Goal: Information Seeking & Learning: Learn about a topic

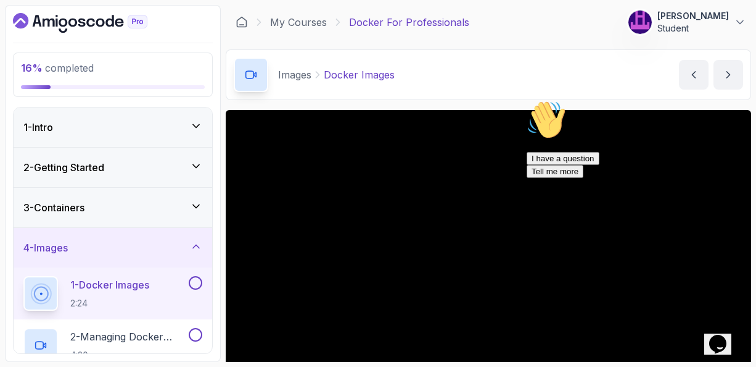
scroll to position [54, 0]
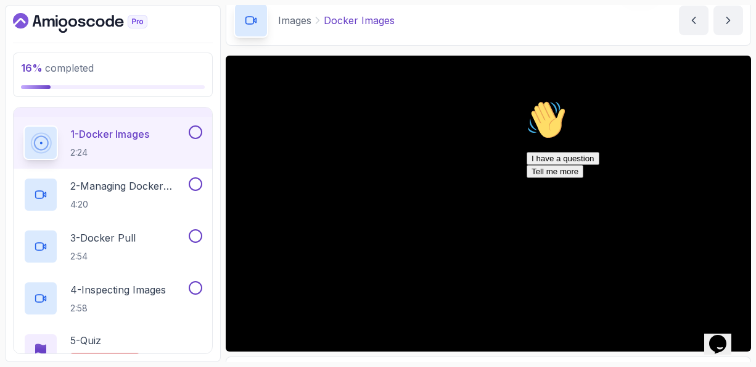
click at [527, 100] on icon "Chat attention grabber" at bounding box center [527, 100] width 0 height 0
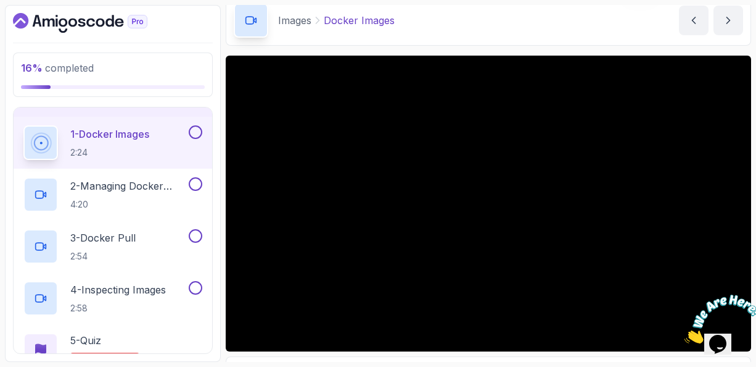
click at [128, 135] on p "1 - Docker Images" at bounding box center [109, 133] width 79 height 15
click at [108, 186] on p "2 - Managing Docker Images" at bounding box center [128, 185] width 116 height 15
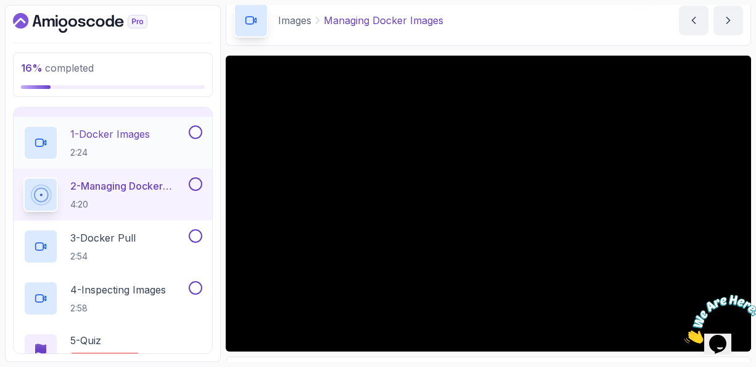
click at [112, 131] on p "1 - Docker Images" at bounding box center [110, 133] width 80 height 15
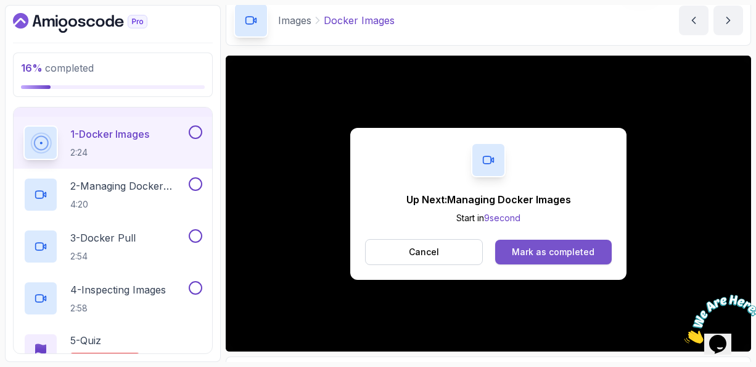
click at [547, 255] on div "Mark as completed" at bounding box center [553, 252] width 83 height 12
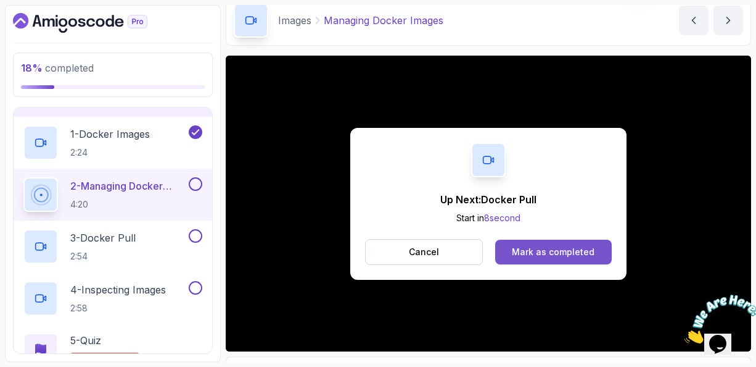
click at [538, 247] on div "Mark as completed" at bounding box center [553, 252] width 83 height 12
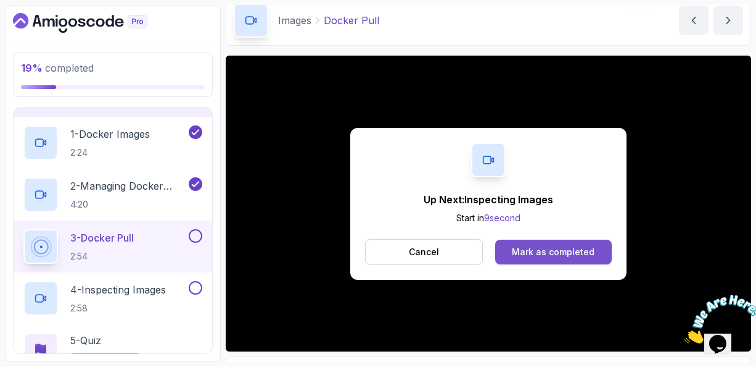
click at [529, 249] on div "Mark as completed" at bounding box center [553, 252] width 83 height 12
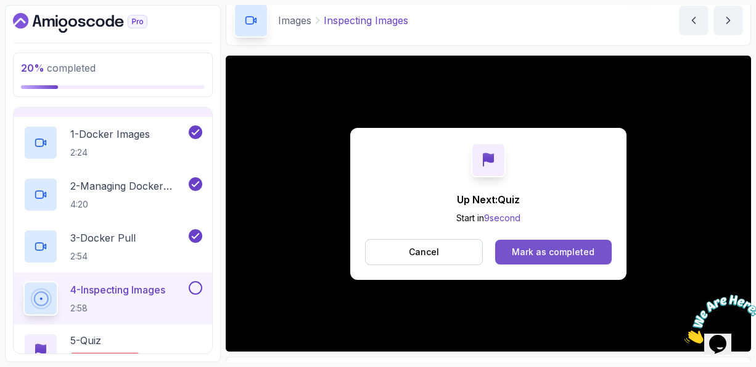
click at [557, 247] on div "Mark as completed" at bounding box center [553, 252] width 83 height 12
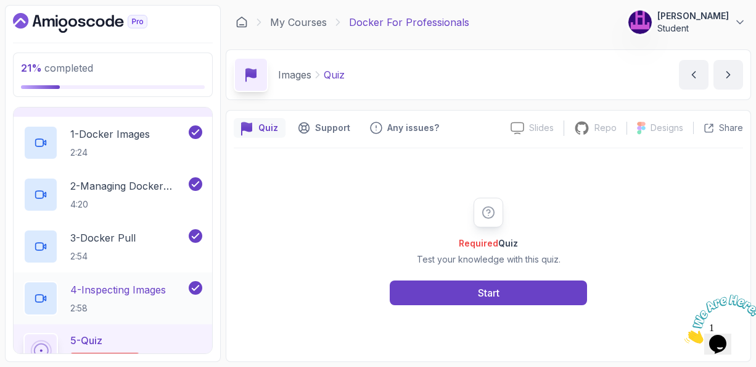
click at [109, 287] on p "4 - Inspecting Images" at bounding box center [118, 289] width 96 height 15
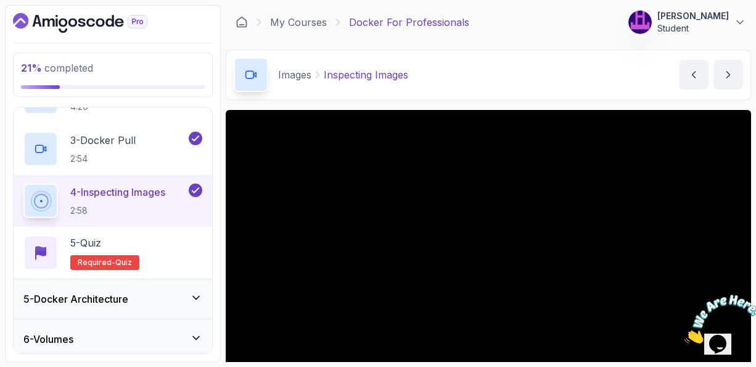
scroll to position [249, 0]
click at [194, 290] on icon at bounding box center [196, 296] width 12 height 12
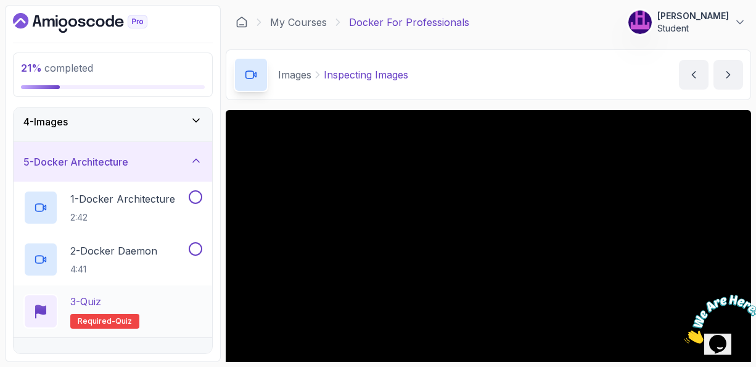
scroll to position [101, 0]
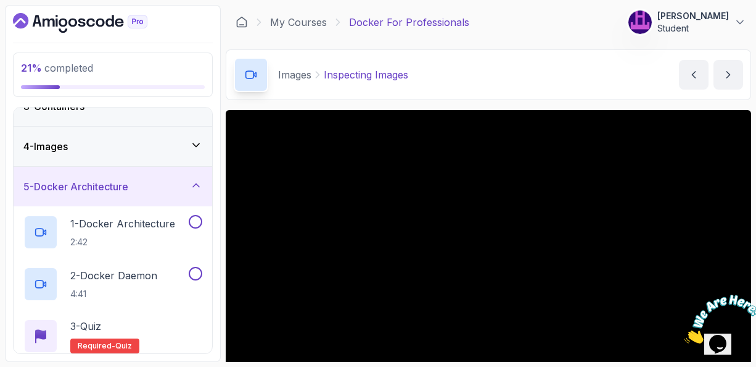
click at [195, 184] on icon at bounding box center [196, 185] width 6 height 3
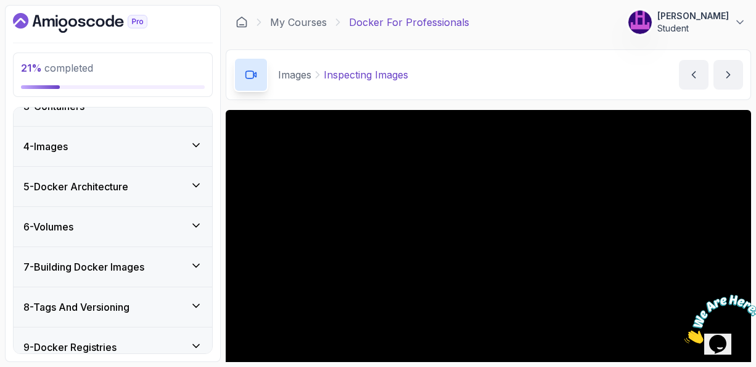
click at [196, 144] on icon at bounding box center [196, 145] width 12 height 12
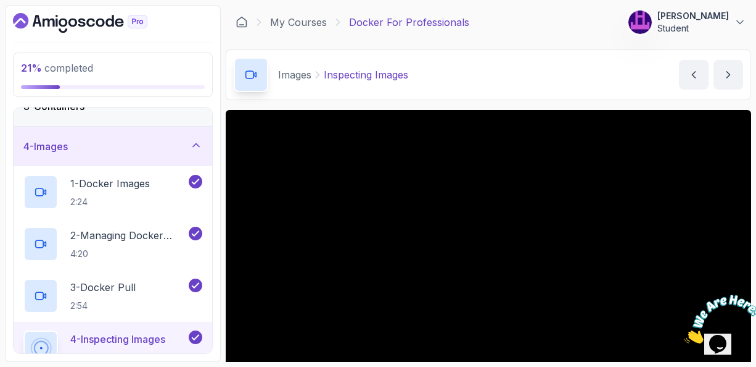
click at [196, 144] on icon at bounding box center [196, 145] width 12 height 12
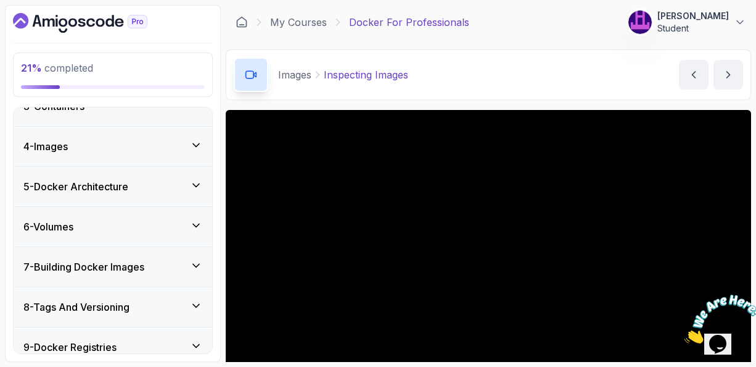
click at [197, 183] on icon at bounding box center [196, 185] width 12 height 12
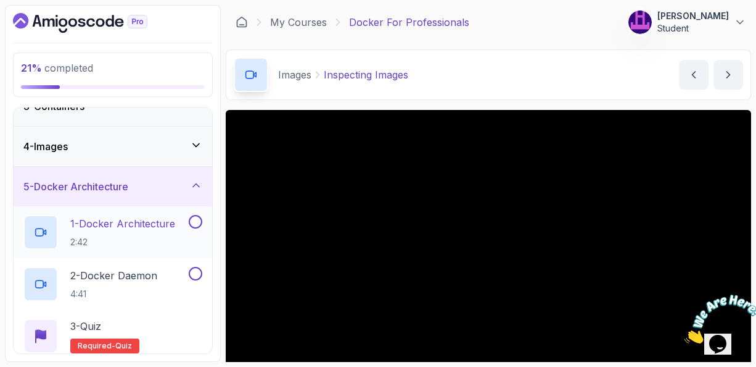
click at [135, 222] on p "1 - Docker Architecture" at bounding box center [122, 223] width 105 height 15
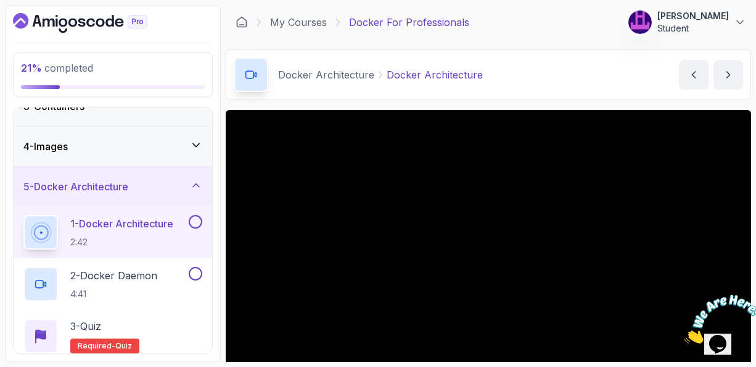
click at [555, 94] on div "Docker Architecture Docker Architecture Docker Architecture by nelson" at bounding box center [489, 74] width 526 height 51
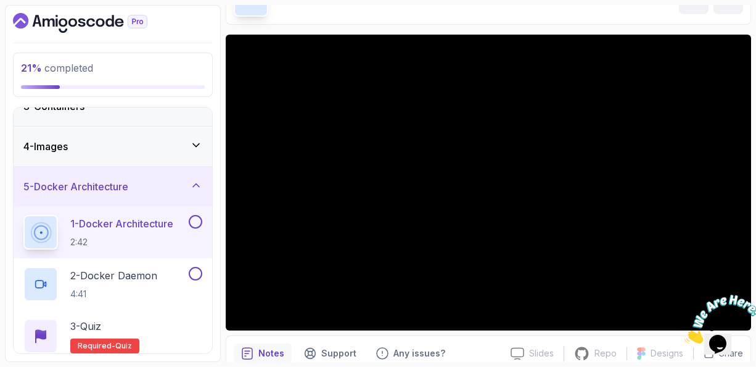
scroll to position [54, 0]
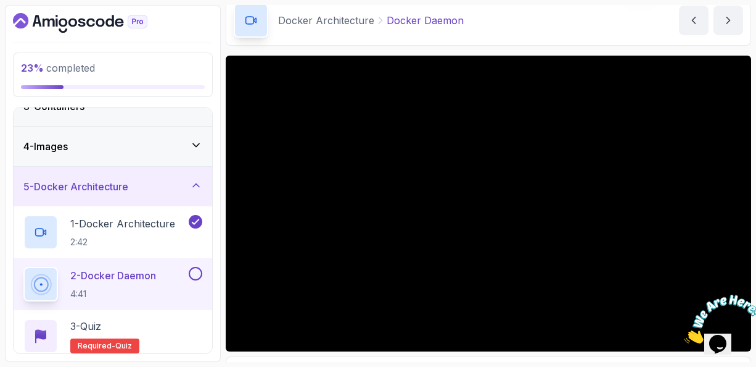
click at [429, 37] on div "Docker Architecture Docker Daemon Docker Daemon by nelson" at bounding box center [489, 20] width 526 height 51
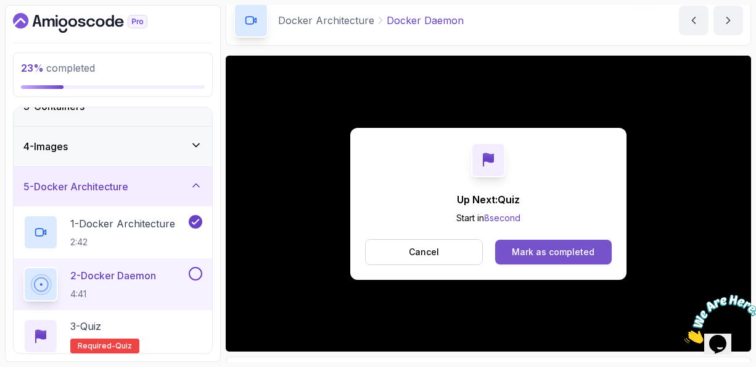
click at [530, 250] on div "Mark as completed" at bounding box center [553, 252] width 83 height 12
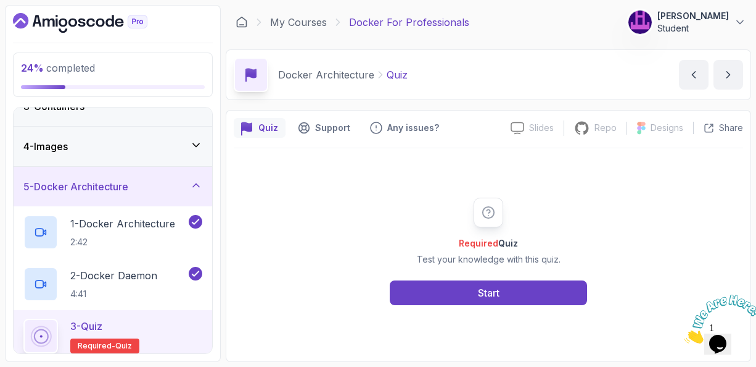
click at [173, 318] on div "3 - Quiz Required- quiz" at bounding box center [112, 335] width 179 height 35
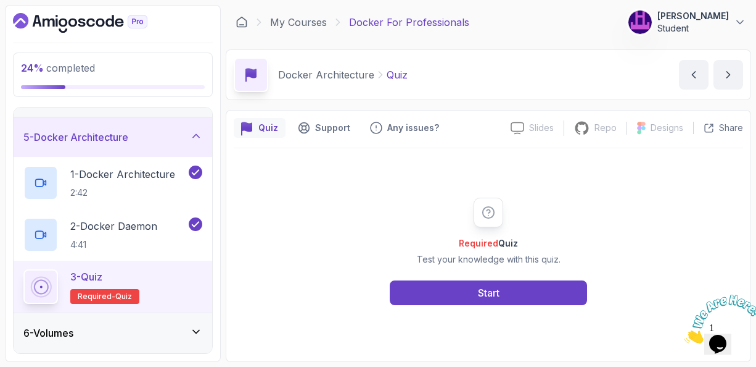
scroll to position [175, 0]
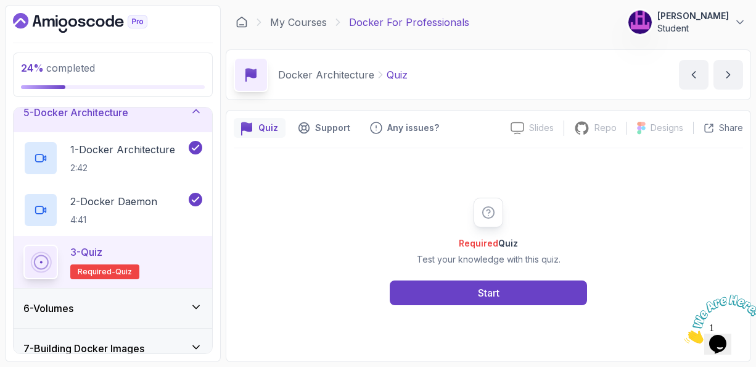
click at [196, 113] on icon at bounding box center [196, 111] width 12 height 12
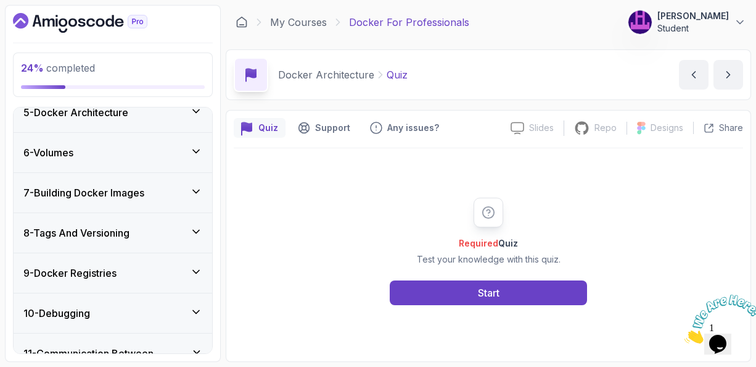
click at [197, 151] on icon at bounding box center [196, 151] width 6 height 3
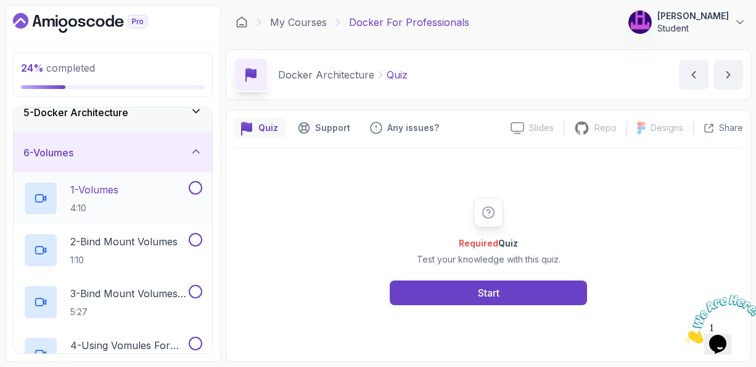
click at [103, 186] on p "1 - Volumes" at bounding box center [94, 189] width 48 height 15
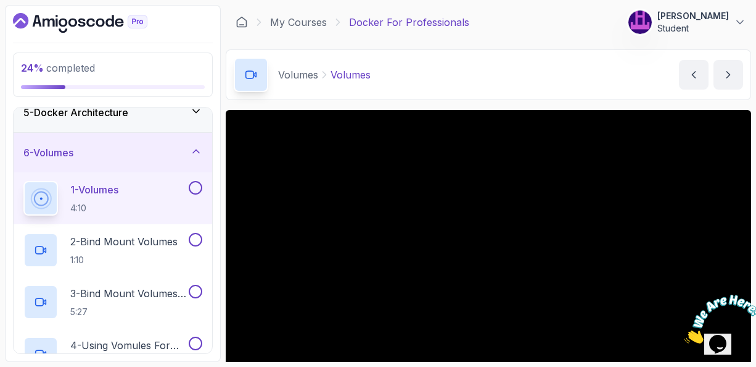
click at [475, 97] on div "Volumes Volumes Volumes by nelson" at bounding box center [489, 74] width 526 height 51
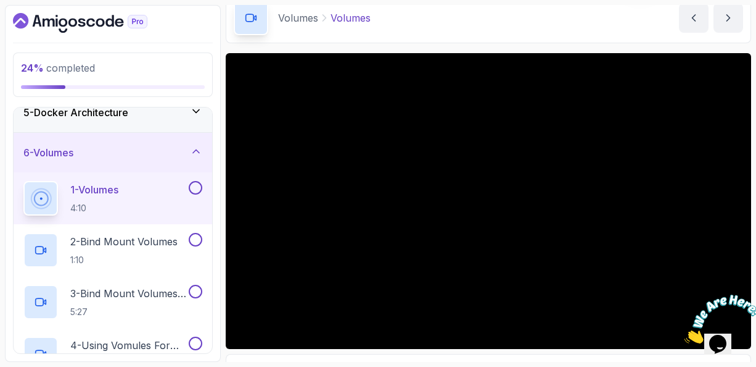
scroll to position [54, 0]
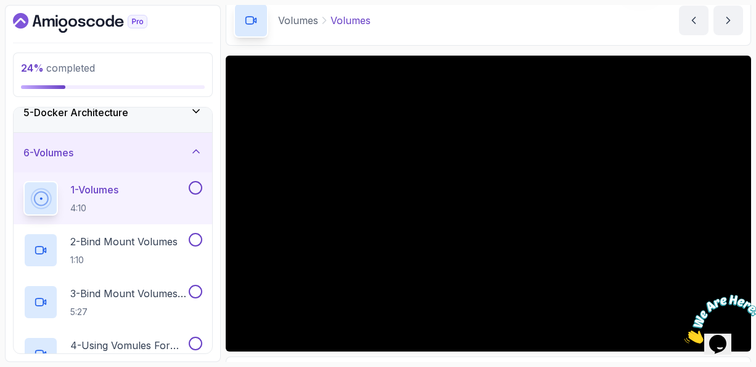
click at [558, 39] on div "Volumes Volumes Volumes by nelson" at bounding box center [489, 20] width 526 height 51
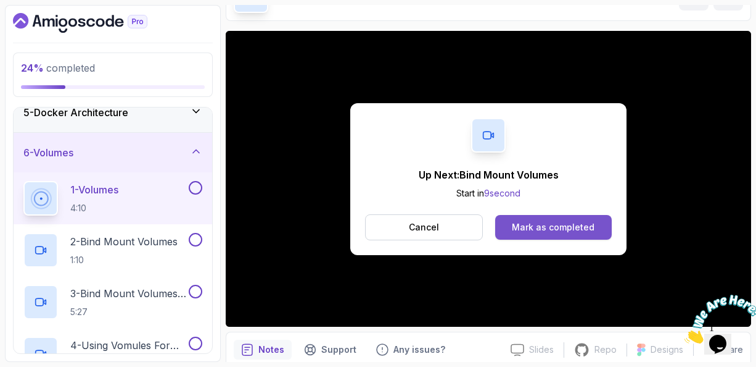
click at [545, 217] on button "Mark as completed" at bounding box center [553, 227] width 117 height 25
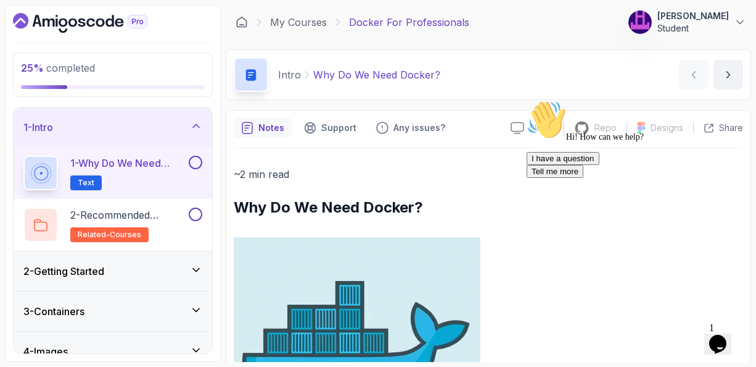
click at [527, 100] on icon "Chat attention grabber" at bounding box center [527, 100] width 0 height 0
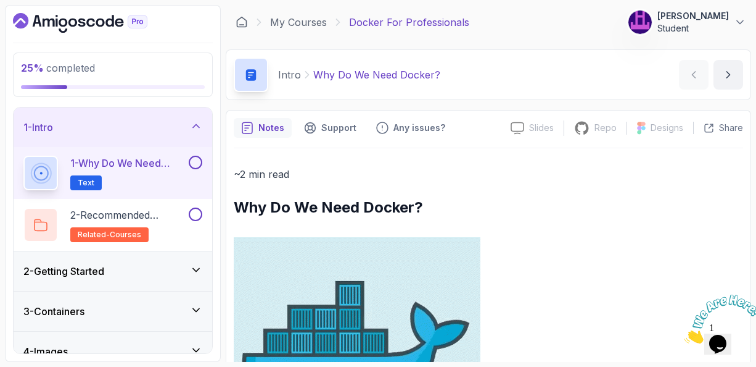
click at [195, 347] on icon at bounding box center [196, 350] width 12 height 12
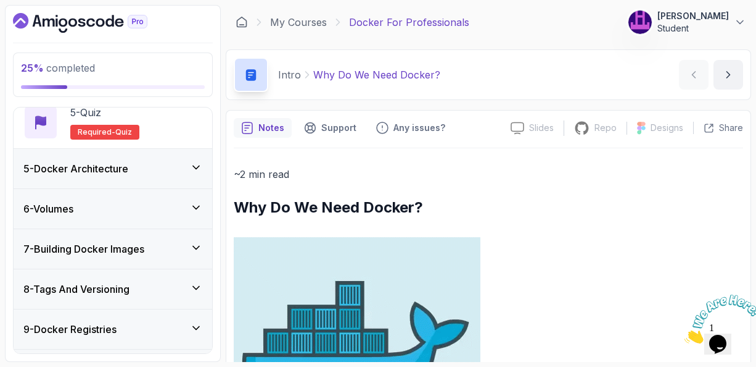
scroll to position [395, 0]
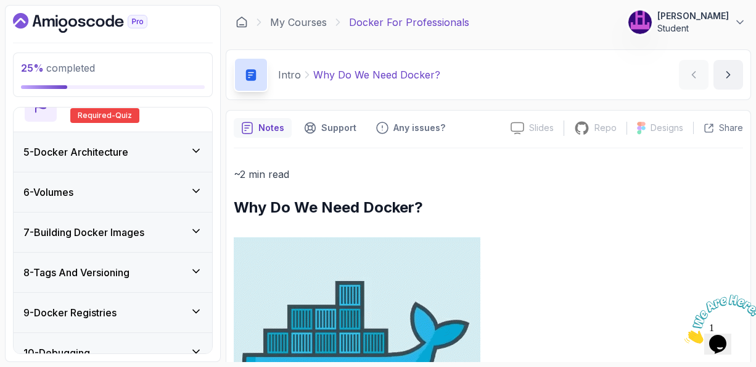
click at [196, 191] on icon at bounding box center [196, 190] width 12 height 12
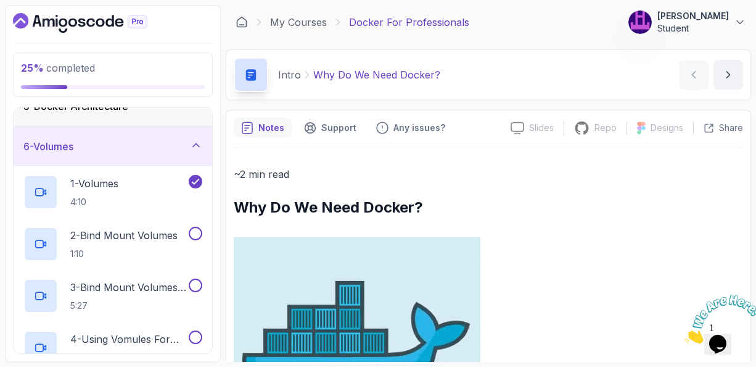
scroll to position [180, 0]
click at [138, 236] on p "2 - Bind Mount Volumes" at bounding box center [123, 236] width 107 height 15
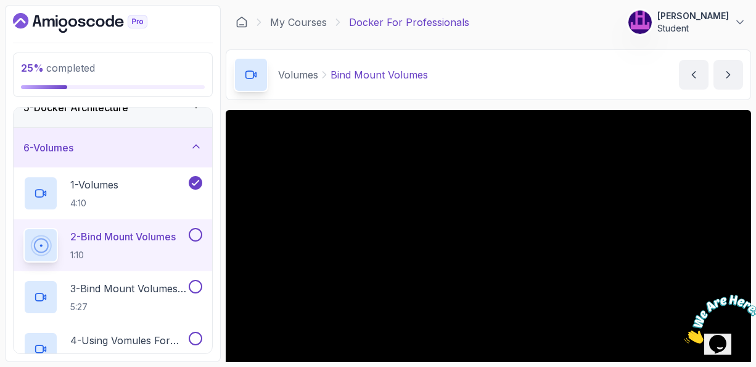
click at [545, 101] on main "My Courses Docker For Professionals 184 Points [PERSON_NAME] Student 6 - Volume…" at bounding box center [489, 183] width 526 height 357
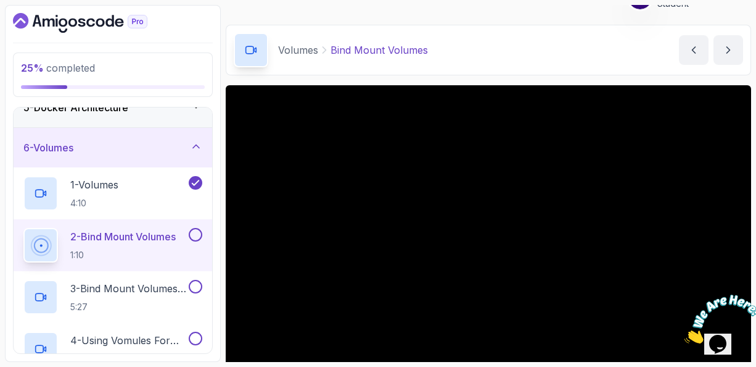
scroll to position [49, 0]
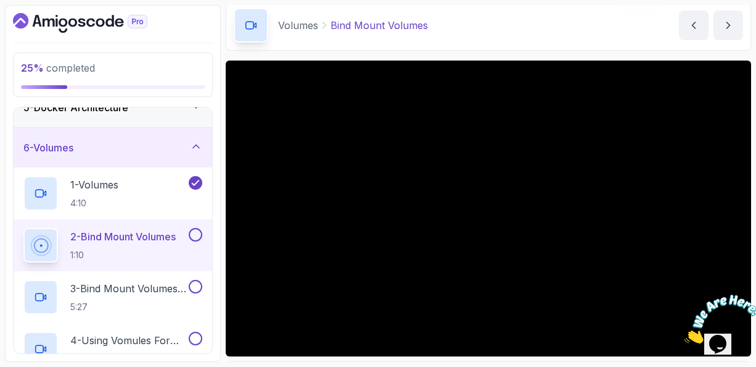
click at [603, 48] on div "Volumes Bind Mount Volumes Bind Mount Volumes by [PERSON_NAME]" at bounding box center [489, 25] width 526 height 51
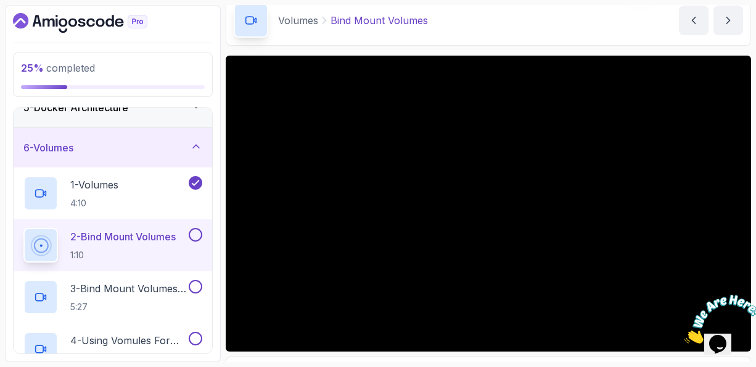
scroll to position [79, 0]
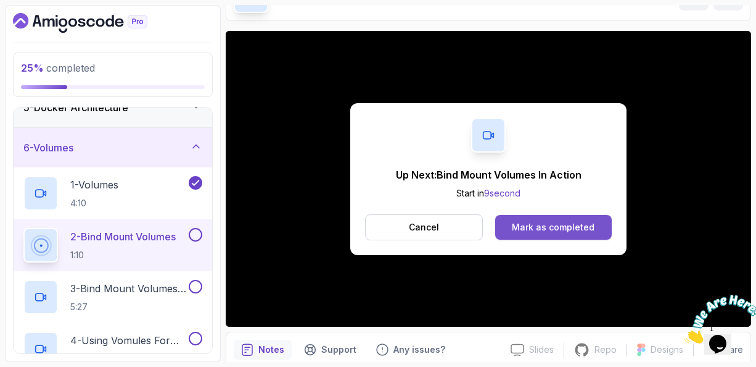
click at [541, 231] on div "Mark as completed" at bounding box center [553, 227] width 83 height 12
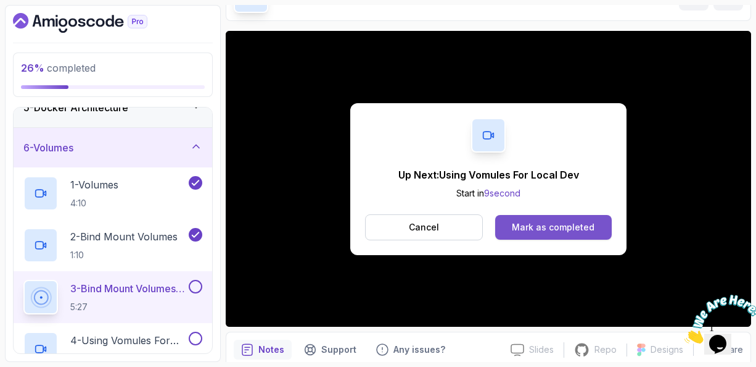
click at [555, 223] on div "Mark as completed" at bounding box center [553, 227] width 83 height 12
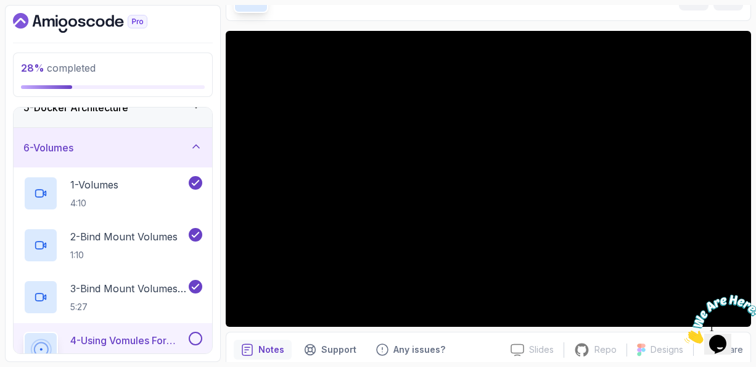
click at [526, 25] on main "My Courses Docker For Professionals 184 Points [PERSON_NAME] Student 6 - Volume…" at bounding box center [489, 183] width 526 height 357
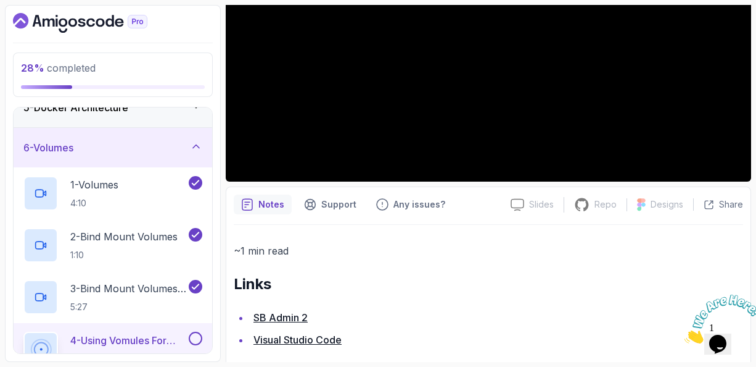
scroll to position [239, 0]
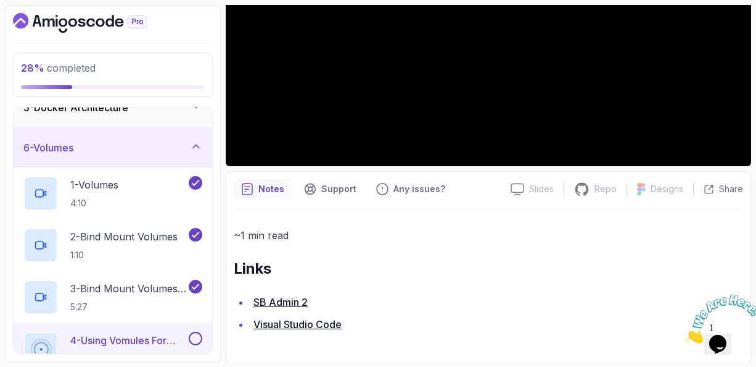
click at [487, 179] on div "Notes Support Any issues?" at bounding box center [367, 189] width 267 height 20
click at [281, 304] on link "SB Admin 2" at bounding box center [281, 302] width 54 height 12
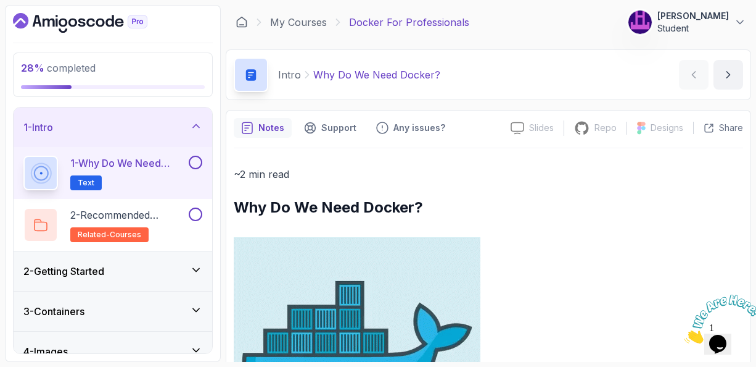
click at [133, 165] on p "1 - Why Do We Need Docker?" at bounding box center [128, 162] width 116 height 15
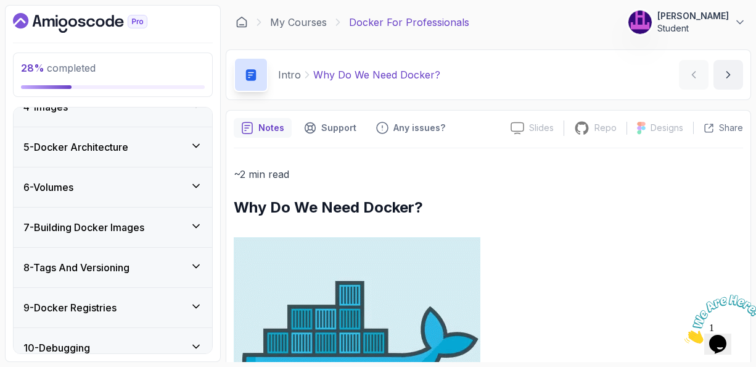
scroll to position [247, 0]
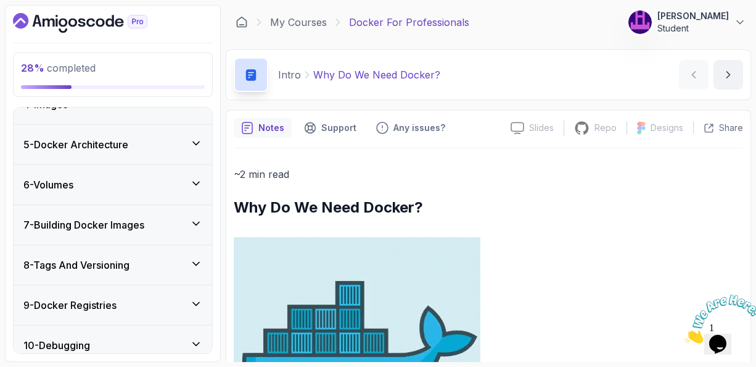
click at [195, 182] on icon at bounding box center [196, 183] width 6 height 3
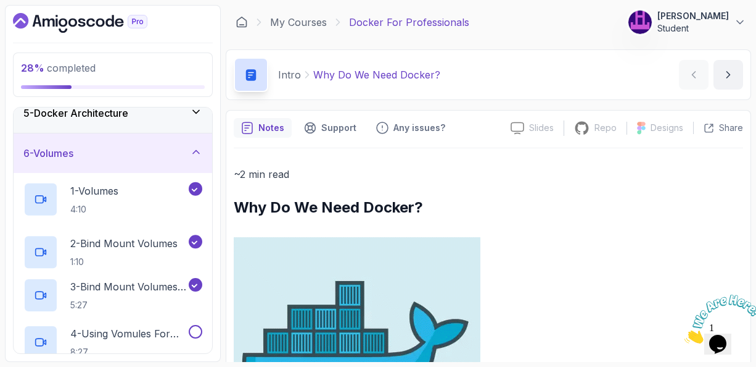
scroll to position [143, 0]
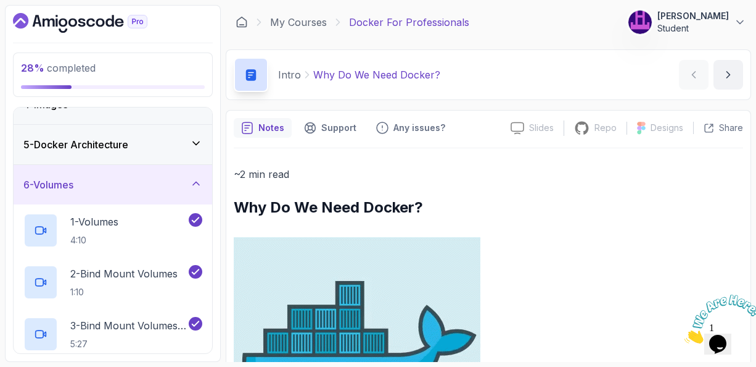
click at [126, 189] on div "6 - Volumes" at bounding box center [112, 184] width 179 height 15
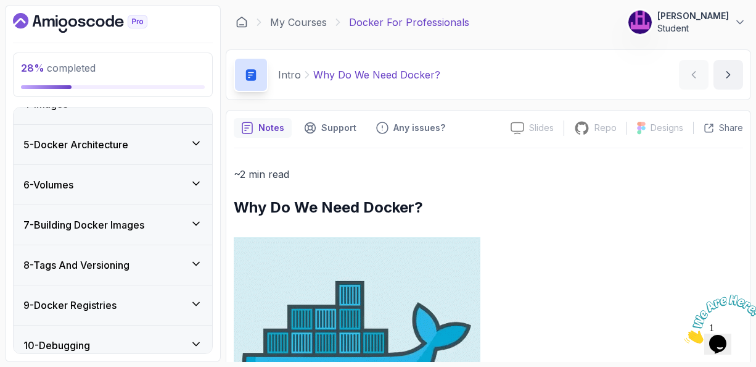
click at [126, 189] on div "6 - Volumes" at bounding box center [112, 184] width 179 height 15
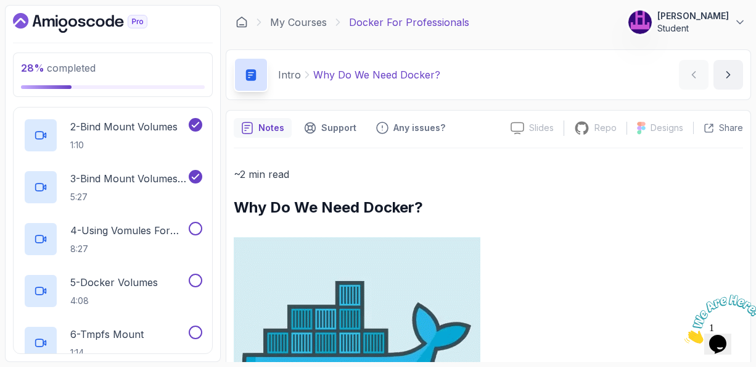
scroll to position [291, 0]
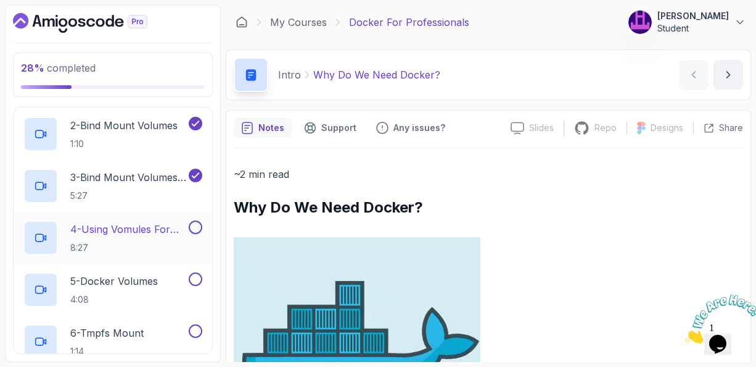
click at [125, 224] on p "4 - Using Vomules For Local Dev" at bounding box center [128, 229] width 116 height 15
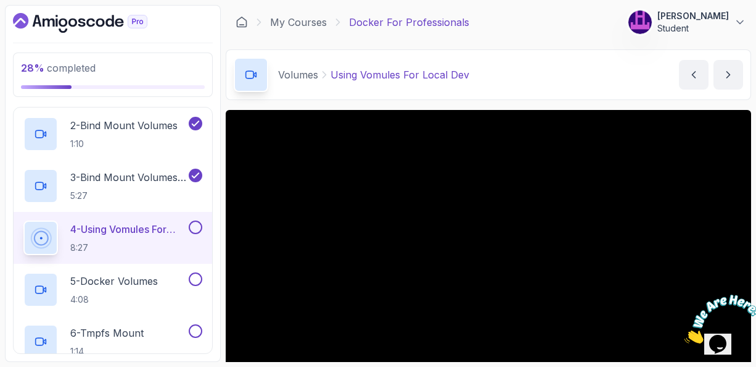
click at [536, 87] on div "Volumes Using Vomules For Local Dev Using Vomules For Local Dev by nelson" at bounding box center [489, 74] width 526 height 51
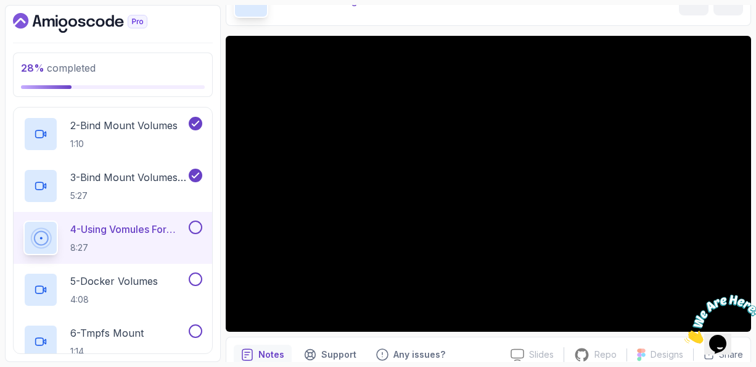
scroll to position [49, 0]
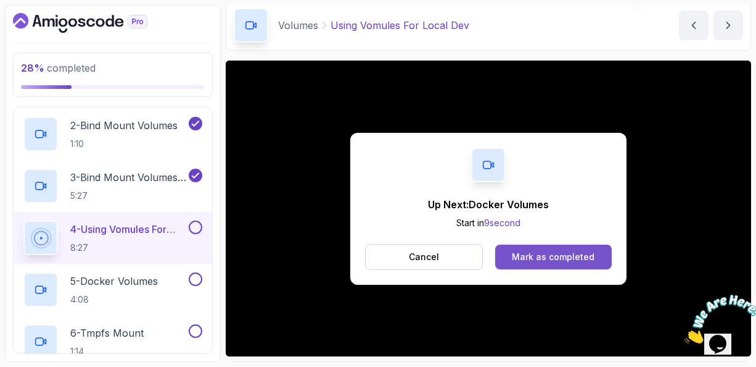
click at [543, 255] on div "Mark as completed" at bounding box center [553, 257] width 83 height 12
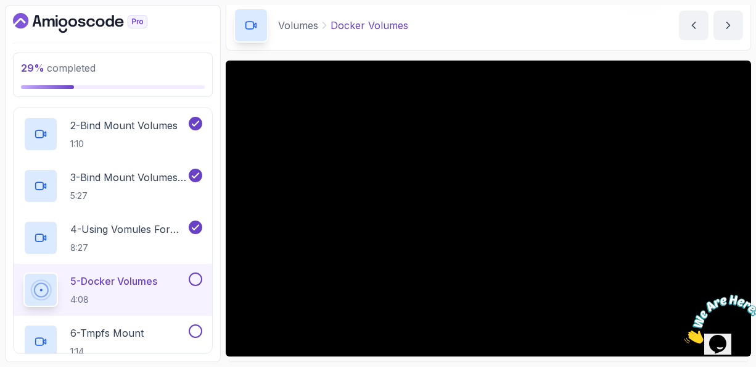
click at [614, 43] on div "Volumes Docker Volumes Docker Volumes by nelson" at bounding box center [489, 25] width 526 height 51
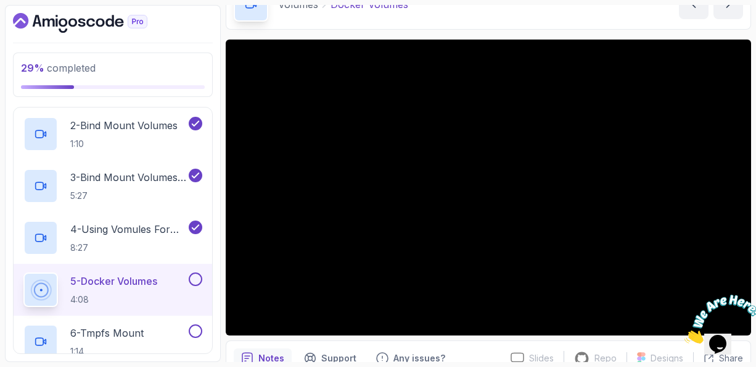
scroll to position [74, 0]
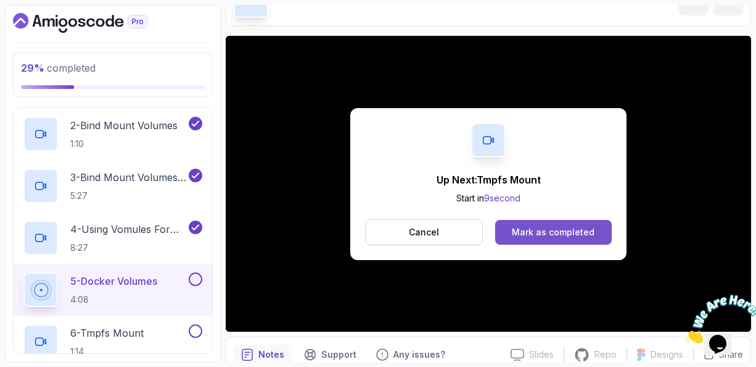
click at [544, 234] on div "Mark as completed" at bounding box center [553, 232] width 83 height 12
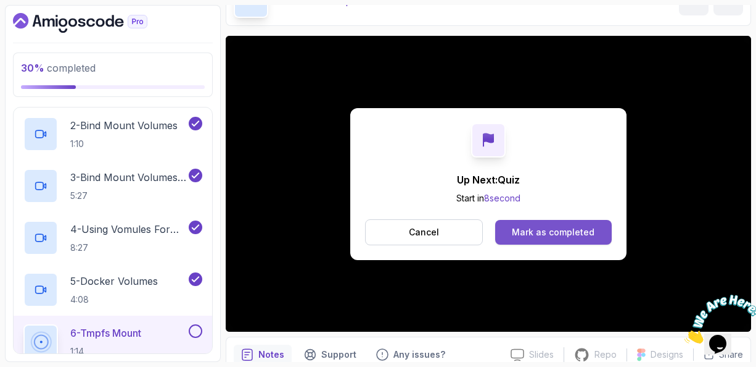
click at [550, 226] on div "Mark as completed" at bounding box center [553, 232] width 83 height 12
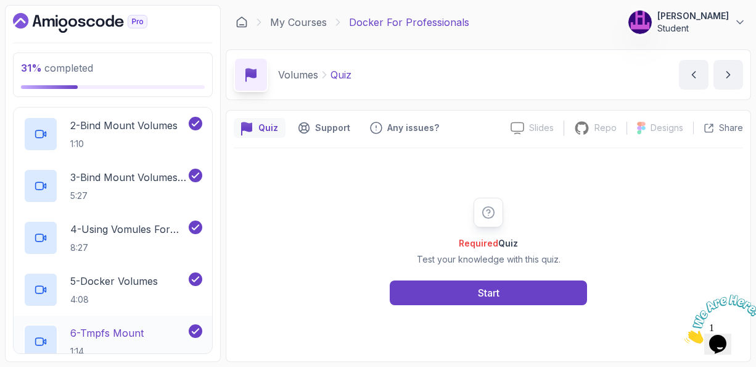
click at [133, 352] on p "1:14" at bounding box center [106, 351] width 73 height 12
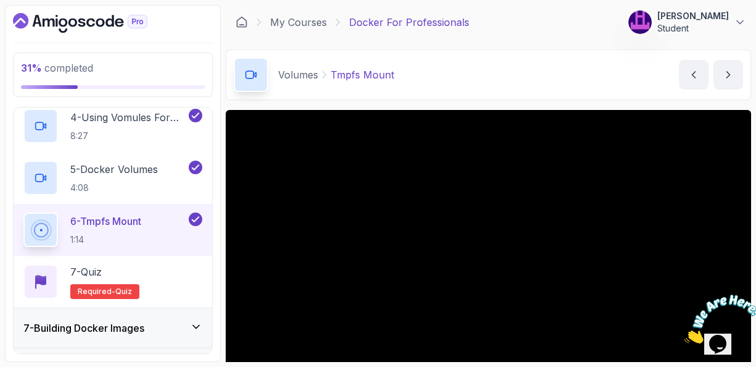
scroll to position [415, 0]
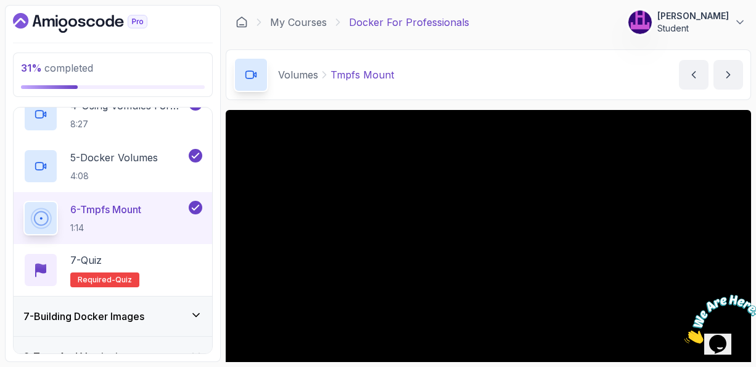
click at [197, 312] on icon at bounding box center [196, 315] width 12 height 12
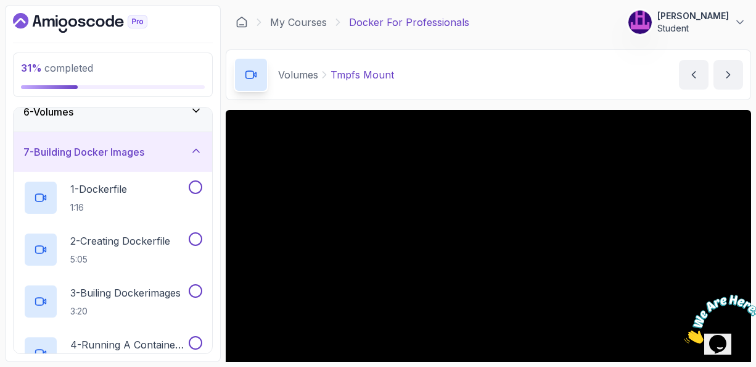
scroll to position [215, 0]
click at [108, 189] on p "1 - Dockerfile" at bounding box center [98, 190] width 57 height 15
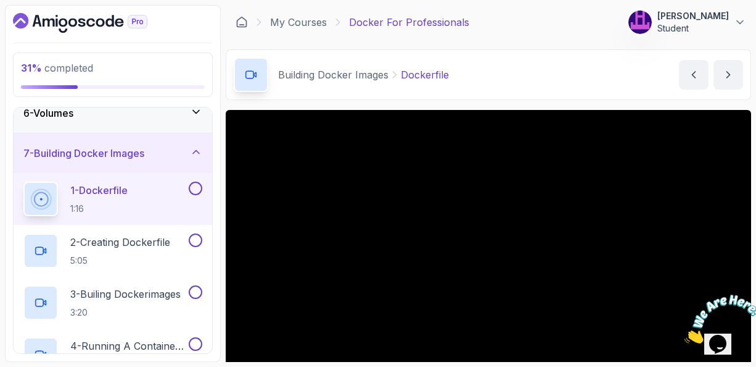
click at [570, 68] on div "Building Docker Images Dockerfile Dockerfile by nelson" at bounding box center [489, 74] width 526 height 51
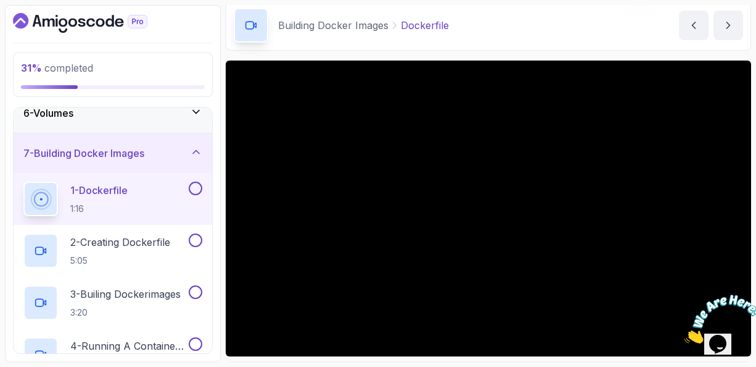
scroll to position [74, 0]
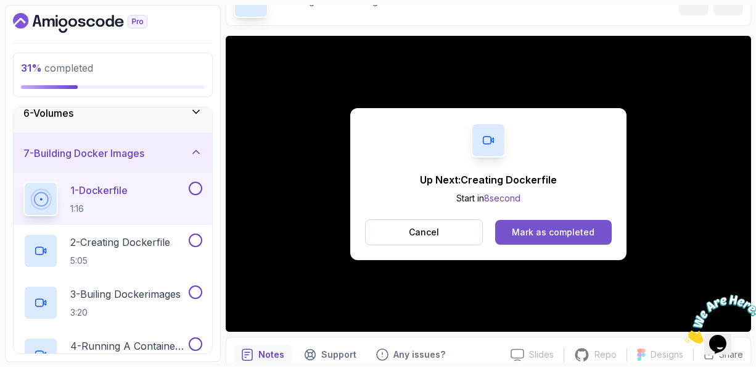
click at [553, 238] on button "Mark as completed" at bounding box center [553, 232] width 117 height 25
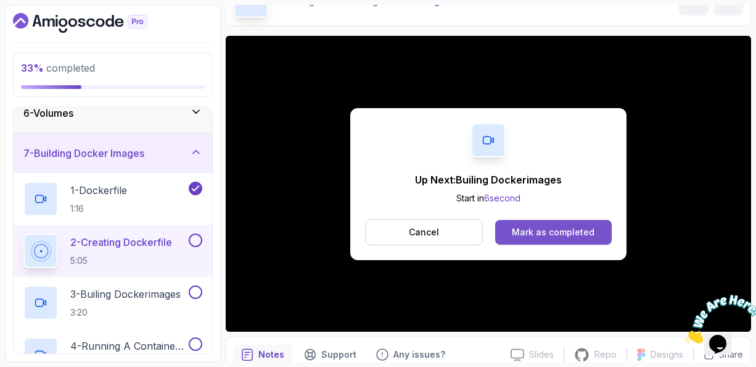
click at [566, 228] on div "Mark as completed" at bounding box center [553, 232] width 83 height 12
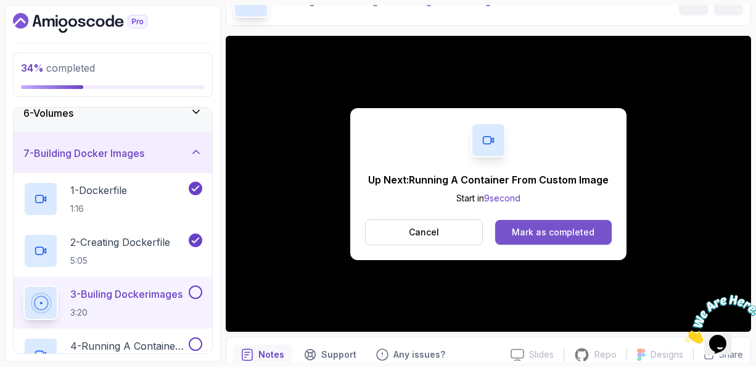
click at [524, 228] on div "Mark as completed" at bounding box center [553, 232] width 83 height 12
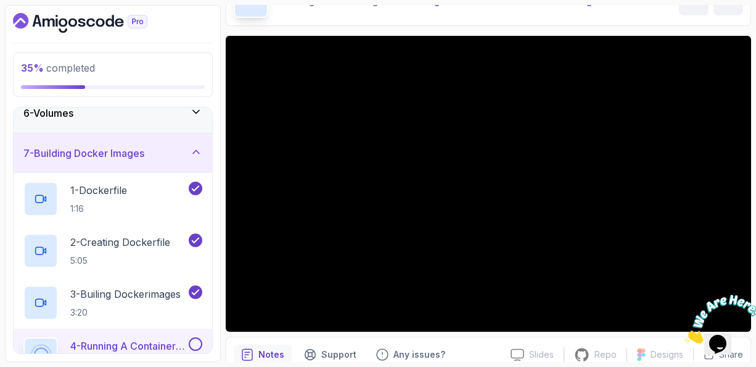
click at [131, 338] on p "4 - Running A Container From Custom Image" at bounding box center [128, 345] width 116 height 15
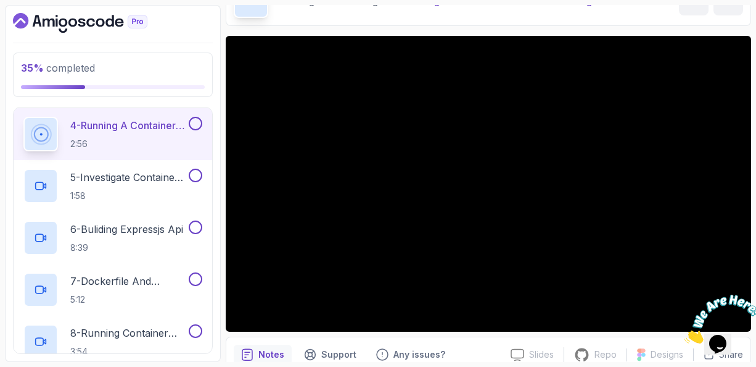
scroll to position [437, 0]
